Goal: Navigation & Orientation: Understand site structure

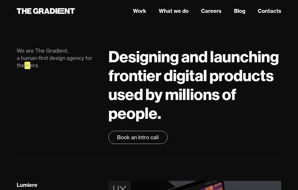
click at [182, 15] on nav "Work What we do Careers Blog Contacts" at bounding box center [194, 10] width 173 height 9
click at [182, 11] on link "What we do" at bounding box center [174, 11] width 30 height 8
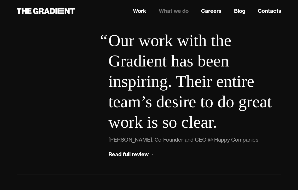
scroll to position [2122, 0]
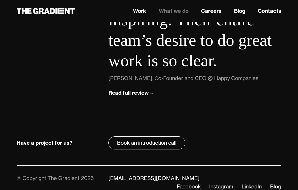
click at [138, 10] on link "Work" at bounding box center [139, 11] width 13 height 8
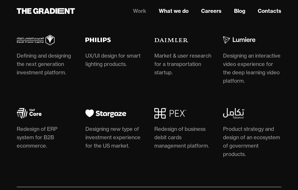
scroll to position [1437, 0]
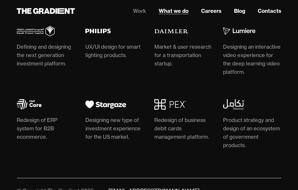
click at [184, 12] on link "What we do" at bounding box center [174, 11] width 30 height 8
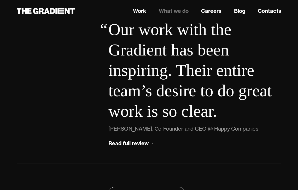
scroll to position [2122, 0]
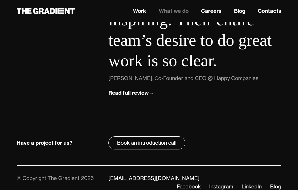
click at [242, 10] on link "Blog" at bounding box center [239, 11] width 11 height 8
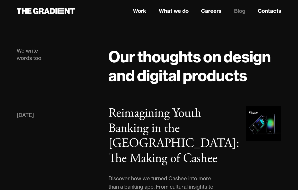
scroll to position [245, 0]
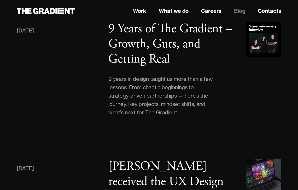
click at [260, 7] on link "Contacts" at bounding box center [270, 11] width 24 height 8
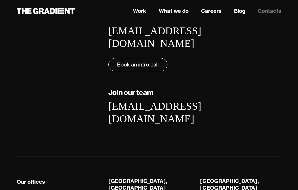
scroll to position [132, 0]
